Goal: Transaction & Acquisition: Purchase product/service

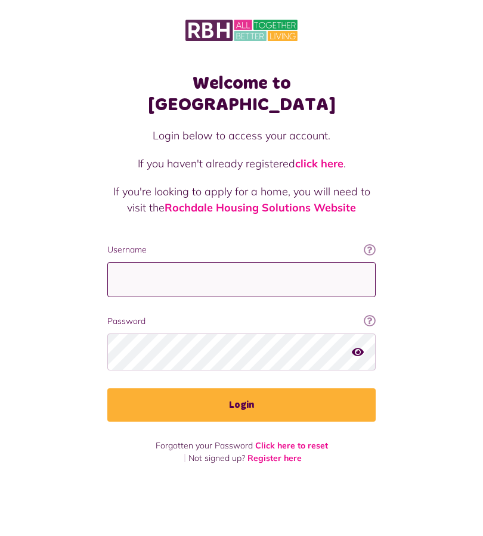
click at [282, 262] on input "Username" at bounding box center [241, 279] width 268 height 35
type input "**********"
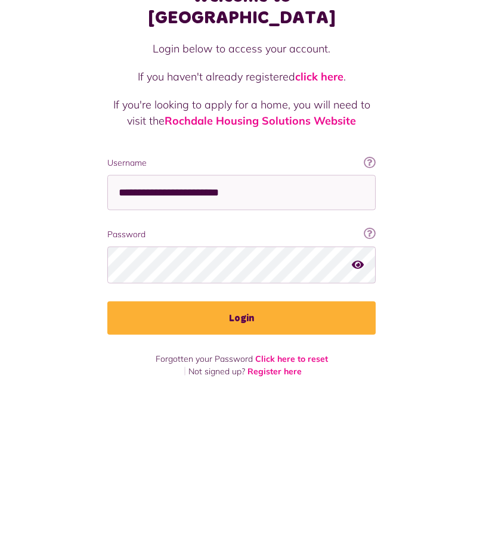
click at [263, 388] on button "Login" at bounding box center [241, 404] width 268 height 33
click at [254, 388] on button "Login" at bounding box center [241, 404] width 268 height 33
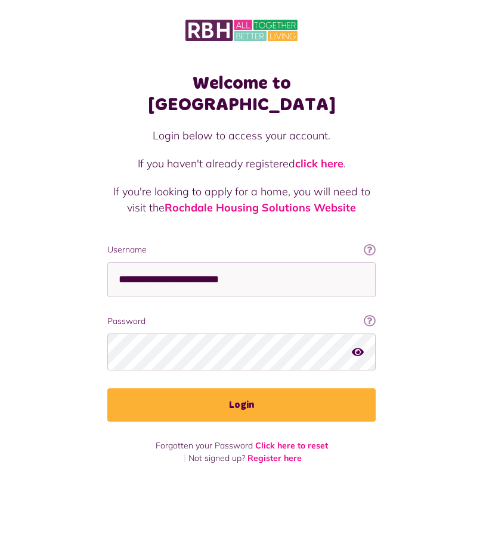
click at [254, 388] on button "Login" at bounding box center [241, 404] width 268 height 33
click at [256, 388] on button "Login" at bounding box center [241, 404] width 268 height 33
click at [266, 388] on button "Login" at bounding box center [241, 404] width 268 height 33
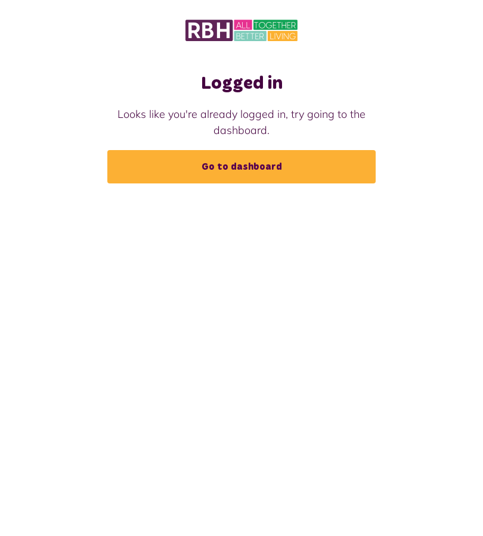
click at [265, 166] on link "Go to dashboard" at bounding box center [241, 166] width 268 height 33
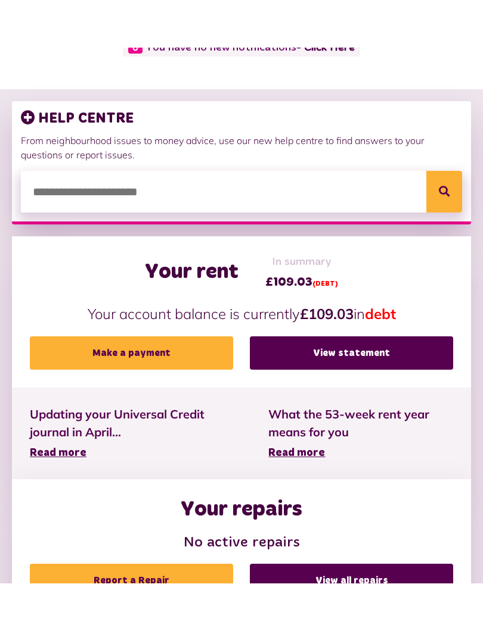
scroll to position [84, 0]
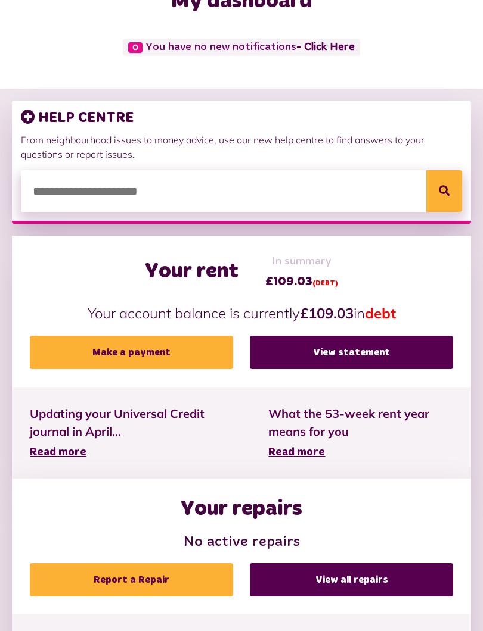
click at [176, 347] on link "Make a payment" at bounding box center [131, 352] width 203 height 33
click at [147, 336] on link "Make a payment" at bounding box center [131, 352] width 203 height 33
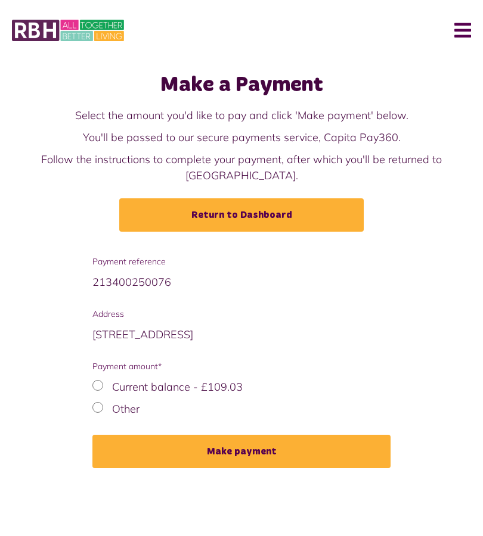
click at [256, 444] on button "Make payment" at bounding box center [241, 451] width 298 height 33
